Goal: Navigation & Orientation: Find specific page/section

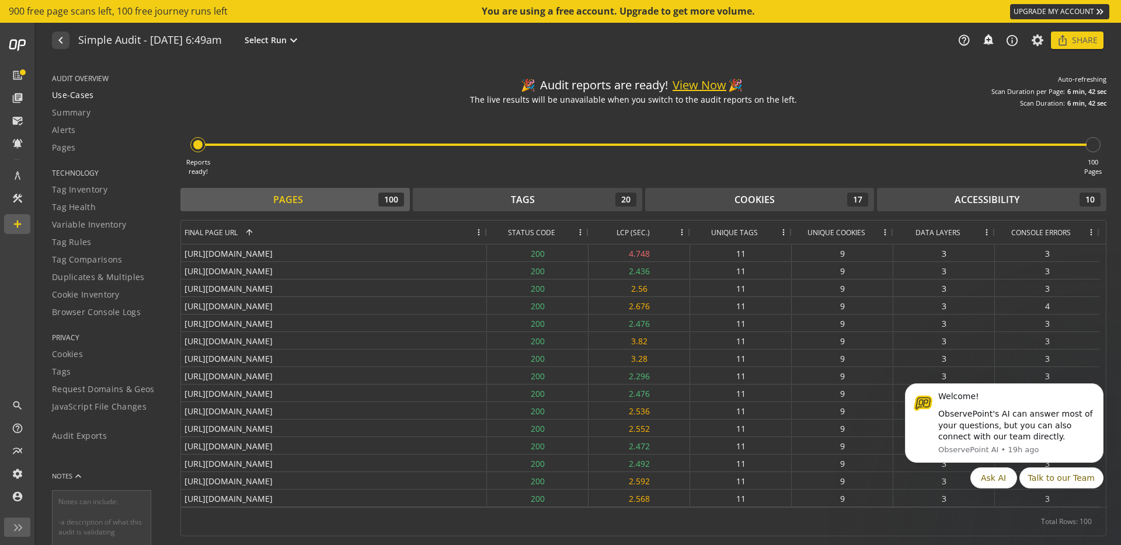
click at [78, 96] on span "Use-Cases" at bounding box center [73, 95] width 42 height 12
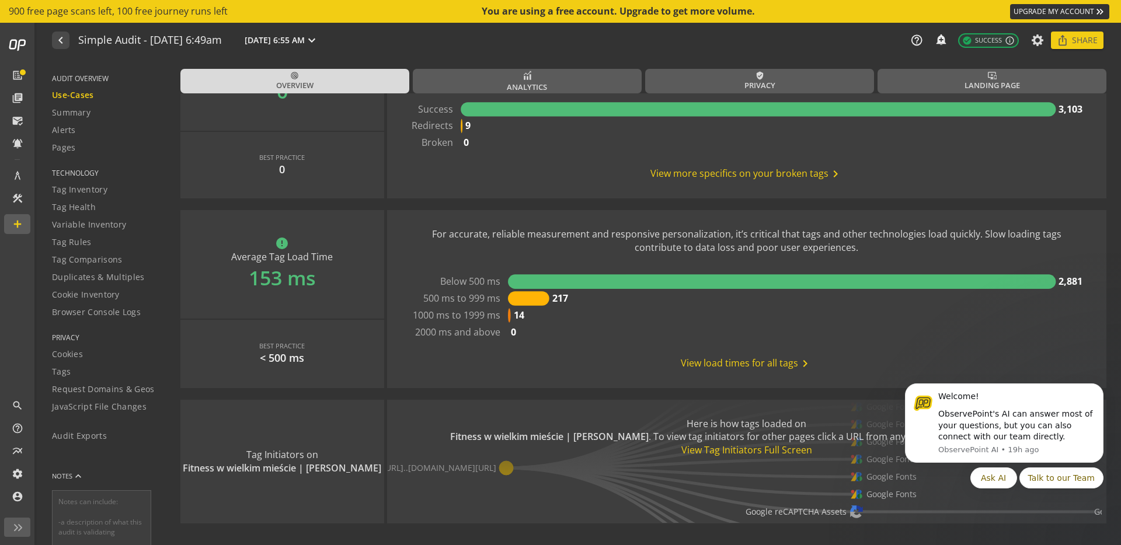
scroll to position [1040, 0]
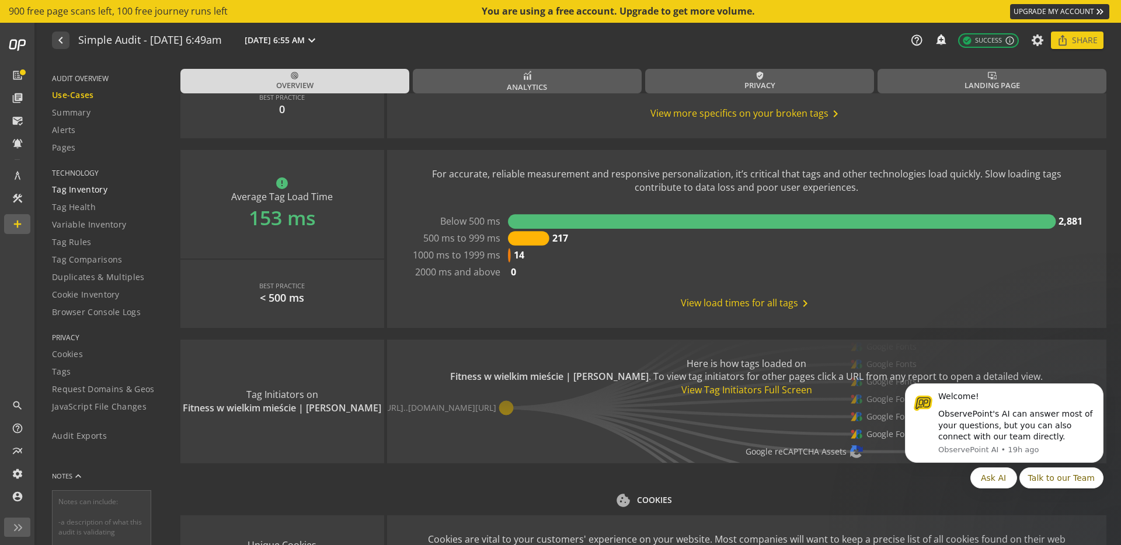
click at [104, 194] on span "Tag Inventory" at bounding box center [79, 190] width 55 height 12
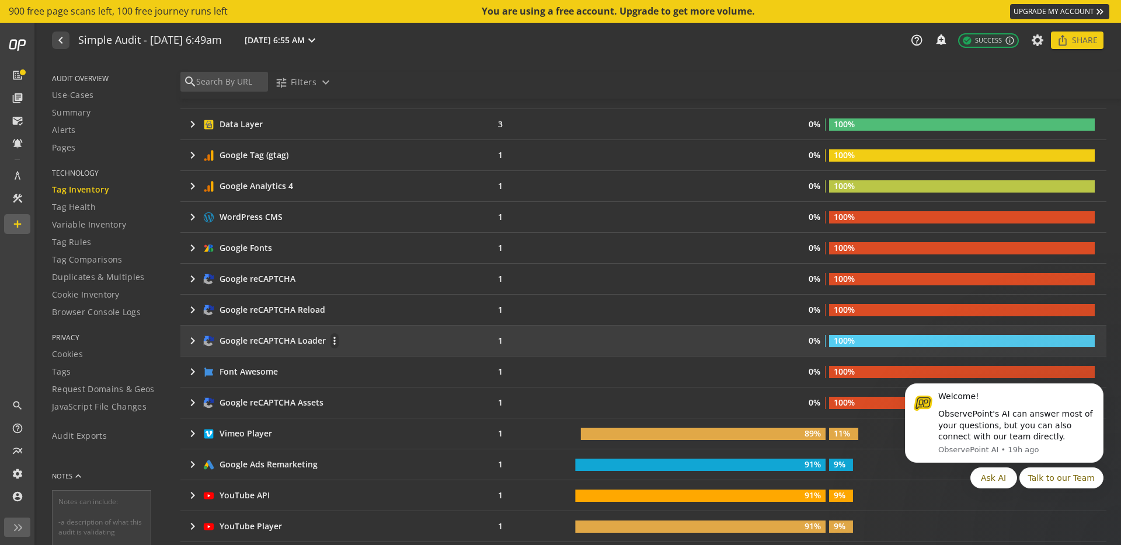
scroll to position [333, 0]
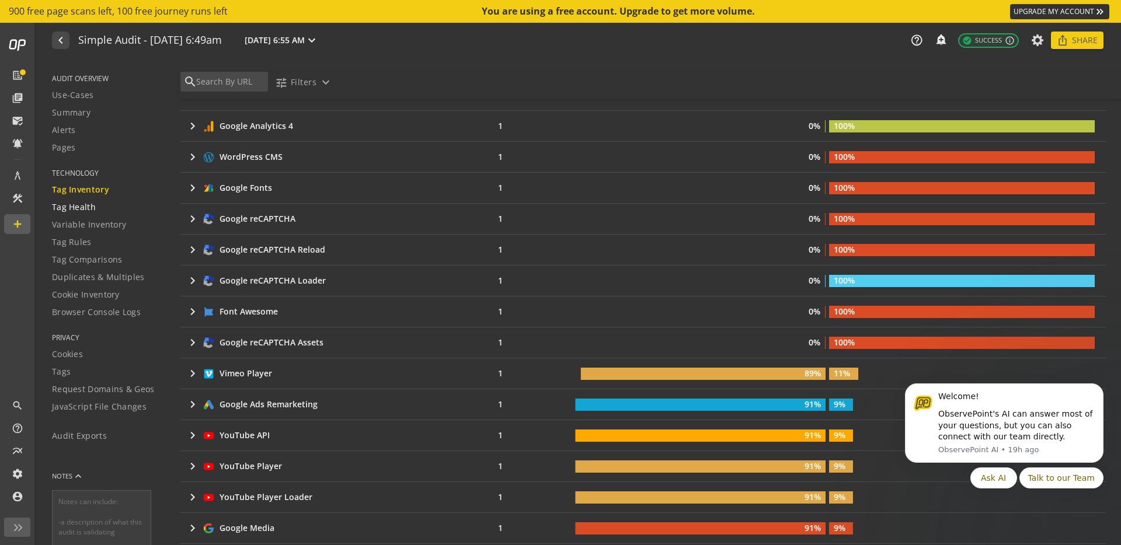
click at [88, 208] on span "Tag Health" at bounding box center [74, 207] width 44 height 12
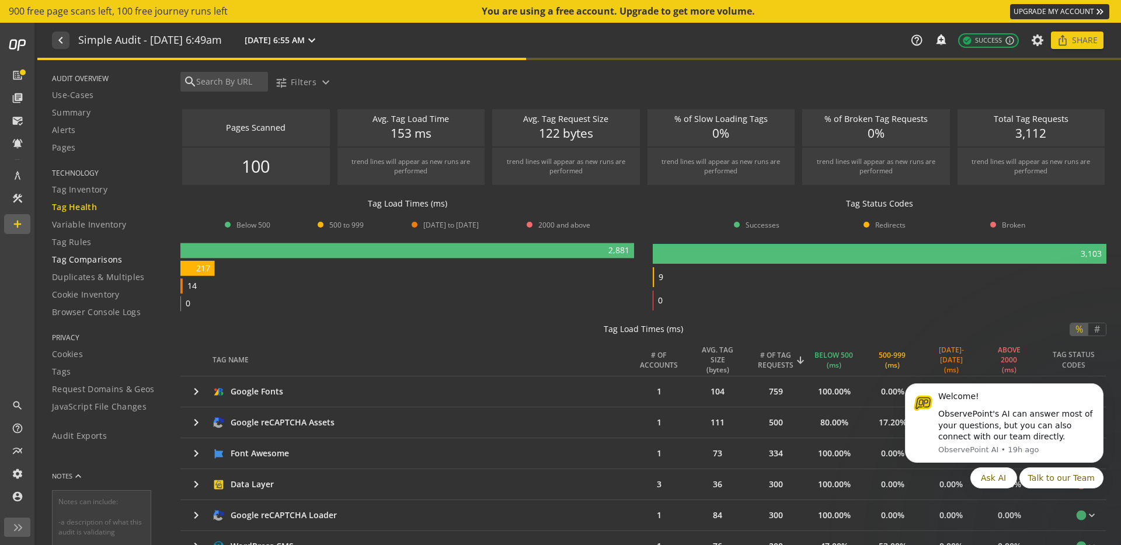
scroll to position [112, 0]
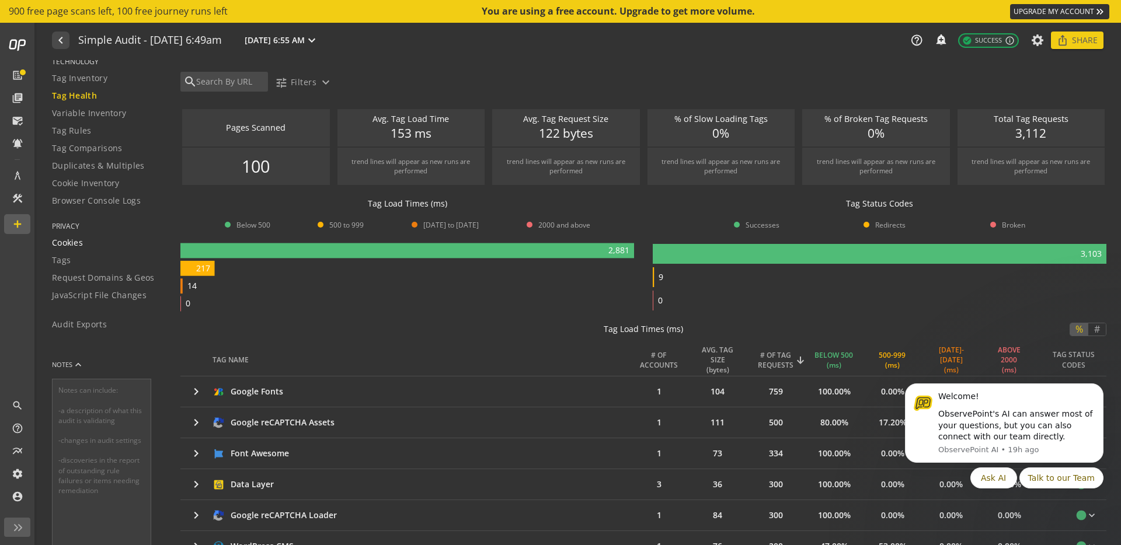
click at [81, 238] on span "Cookies" at bounding box center [67, 243] width 31 height 12
